Goal: Book appointment/travel/reservation

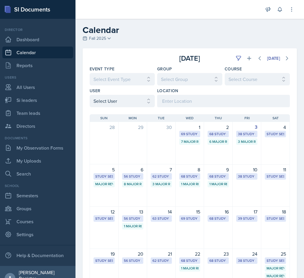
select select "1"
select select "6"
select select "PM"
select select "6"
select select "30"
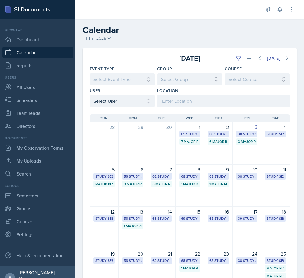
select select "PM"
click at [267, 18] on div "Announcements New Announcement New Announcement Title Message Create Notificati…" at bounding box center [279, 9] width 29 height 19
click at [246, 59] on icon at bounding box center [249, 58] width 6 height 6
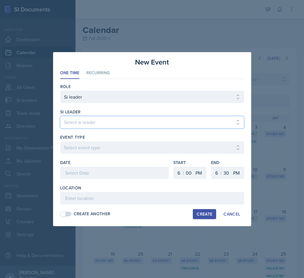
click at [92, 124] on select "Select si leader [PERSON_NAME] [PERSON_NAME] [PERSON_NAME] [PERSON_NAME] [PERSO…" at bounding box center [152, 122] width 184 height 12
select select "b5896bed-e662-4104-9382-e39c6da023ac"
click at [60, 116] on select "Select si leader [PERSON_NAME] [PERSON_NAME] [PERSON_NAME] [PERSON_NAME] [PERSO…" at bounding box center [152, 122] width 184 height 12
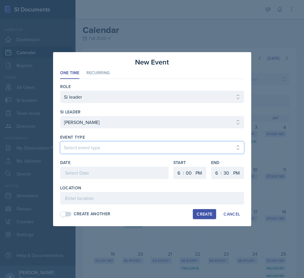
click at [98, 148] on select "Select event type Major Review Session Study Session" at bounding box center [152, 147] width 184 height 12
click at [60, 141] on select "Select event type Major Review Session Study Session" at bounding box center [152, 147] width 184 height 12
click at [100, 151] on select "Select event type Major Review Session Study Session" at bounding box center [152, 147] width 184 height 12
select select "66bb7cbf-e419-488b-a7ef-f63bc5f9ed04"
click at [60, 141] on select "Select event type Major Review Session Study Session" at bounding box center [152, 147] width 184 height 12
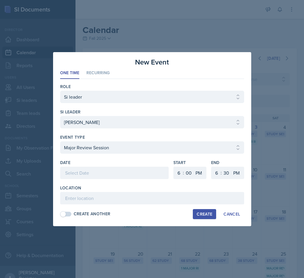
click at [99, 165] on div "Date" at bounding box center [114, 163] width 108 height 6
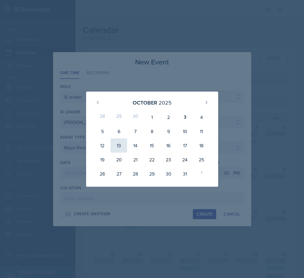
click at [119, 151] on div "13" at bounding box center [118, 145] width 16 height 14
type input "[DATE]"
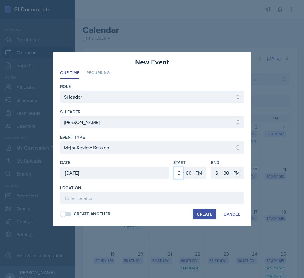
click at [178, 174] on select "1 2 3 4 5 6 7 8 9 10 11 12" at bounding box center [178, 173] width 9 height 12
select select "2"
click at [174, 167] on select "1 2 3 4 5 6 7 8 9 10 11 12" at bounding box center [178, 173] width 9 height 12
click at [216, 173] on select "1 2 3 4 5 6 7 8 9 10 11 12" at bounding box center [215, 173] width 9 height 12
select select "4"
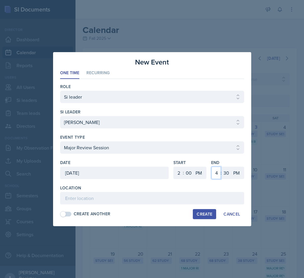
click at [211, 167] on select "1 2 3 4 5 6 7 8 9 10 11 12" at bounding box center [215, 173] width 9 height 12
drag, startPoint x: 225, startPoint y: 173, endPoint x: 218, endPoint y: 161, distance: 13.6
click at [224, 173] on select "00 05 10 15 20 25 30 35 40 45 50 55" at bounding box center [226, 173] width 9 height 12
select select "0"
click at [222, 167] on select "00 05 10 15 20 25 30 35 40 45 50 55" at bounding box center [226, 173] width 9 height 12
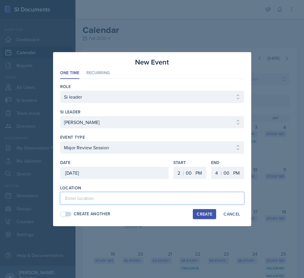
click at [148, 199] on input at bounding box center [152, 198] width 184 height 12
type input "P"
type input "[PERSON_NAME] Health Sciences 4002"
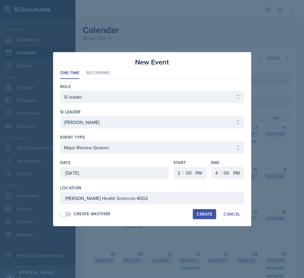
click at [200, 215] on div "Create" at bounding box center [205, 214] width 16 height 5
select select
select select "6"
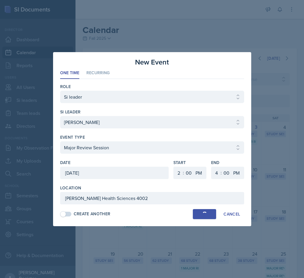
select select "30"
